Goal: Transaction & Acquisition: Download file/media

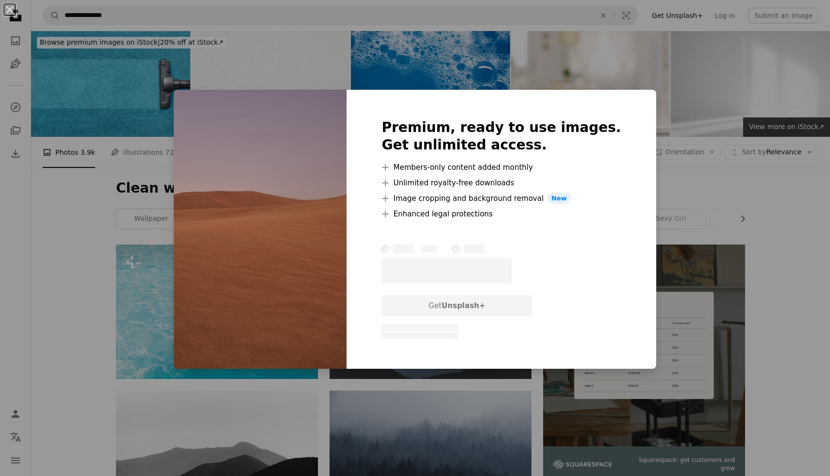
scroll to position [703, 0]
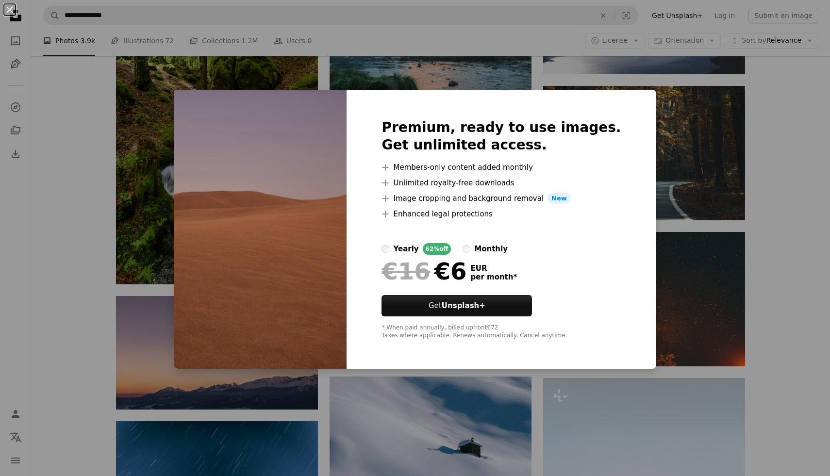
click at [647, 87] on div "An X shape Premium, ready to use images. Get unlimited access. A plus sign Memb…" at bounding box center [415, 238] width 830 height 476
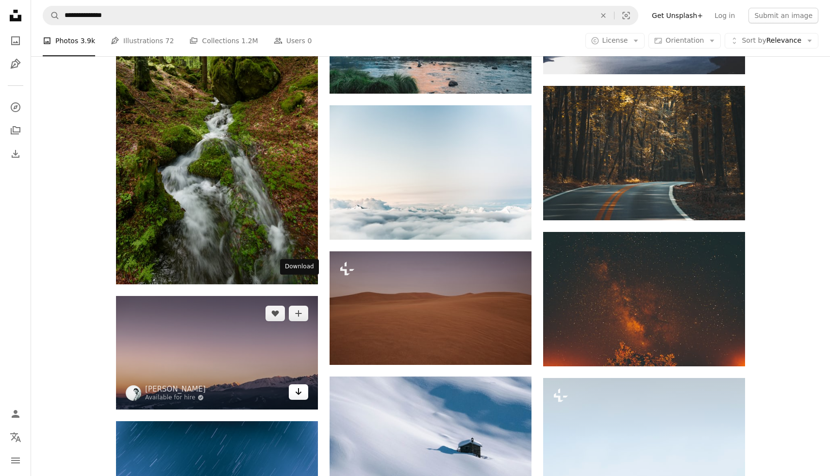
click at [292, 384] on link "Arrow pointing down" at bounding box center [298, 392] width 19 height 16
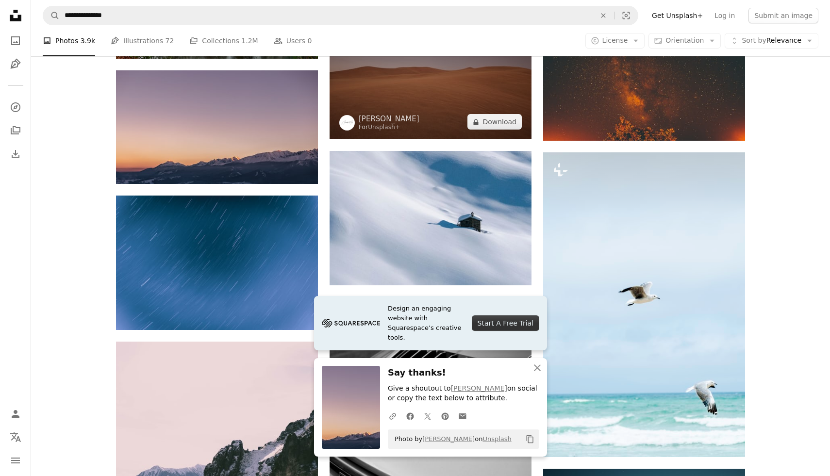
scroll to position [927, 0]
